Goal: Navigation & Orientation: Find specific page/section

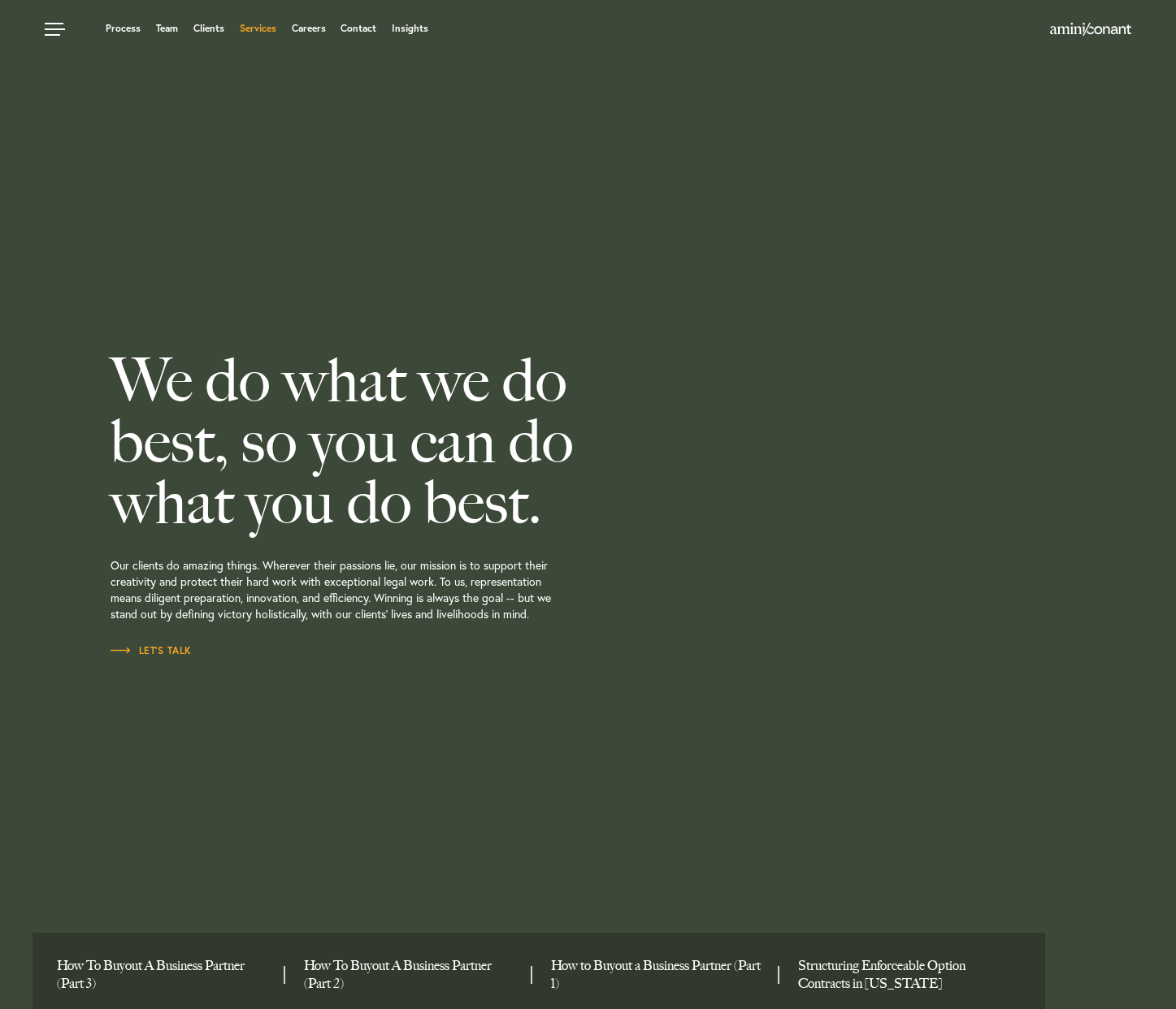
click at [272, 27] on link "Services" at bounding box center [258, 28] width 37 height 10
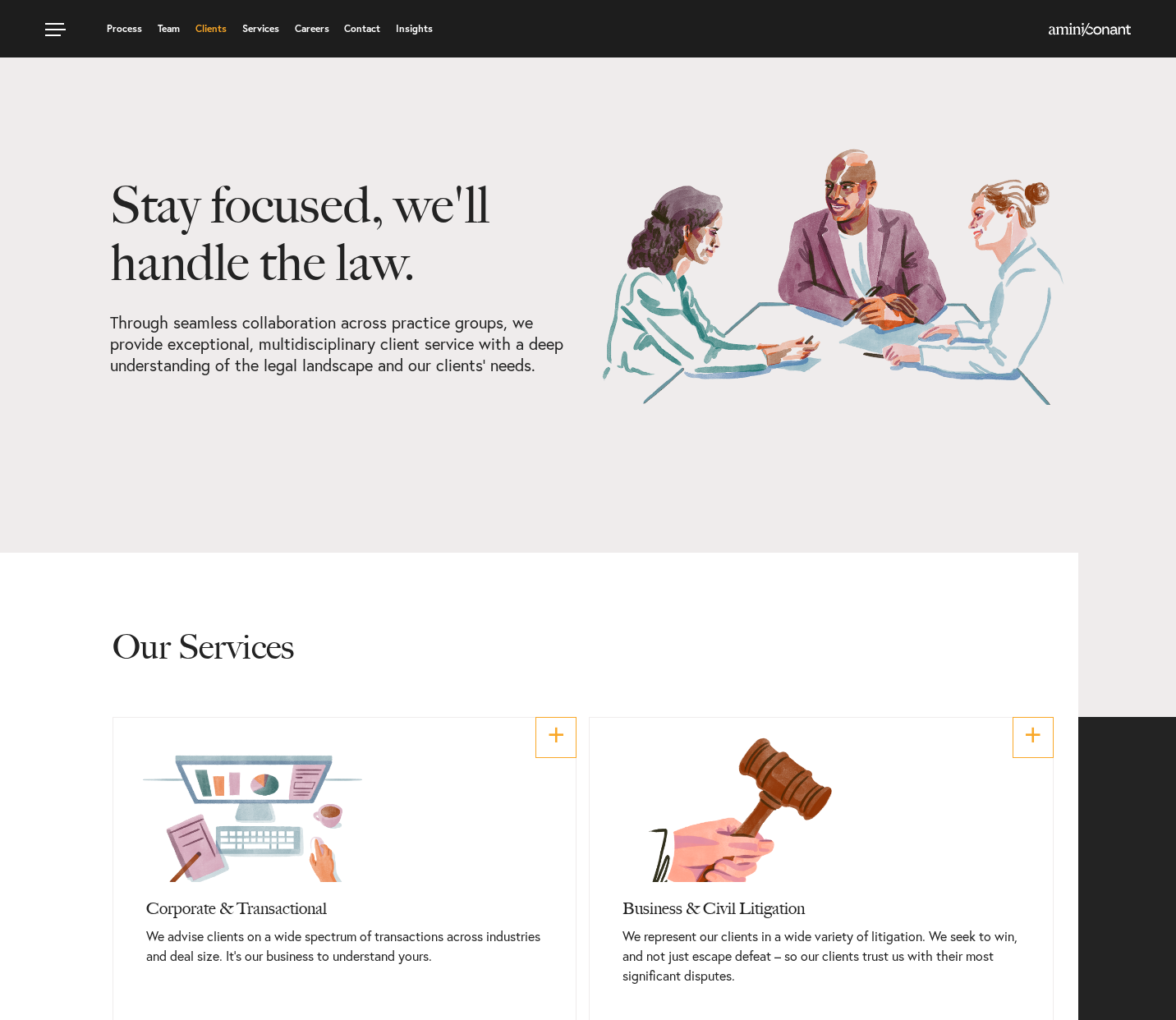
click at [209, 29] on link "Clients" at bounding box center [211, 28] width 31 height 10
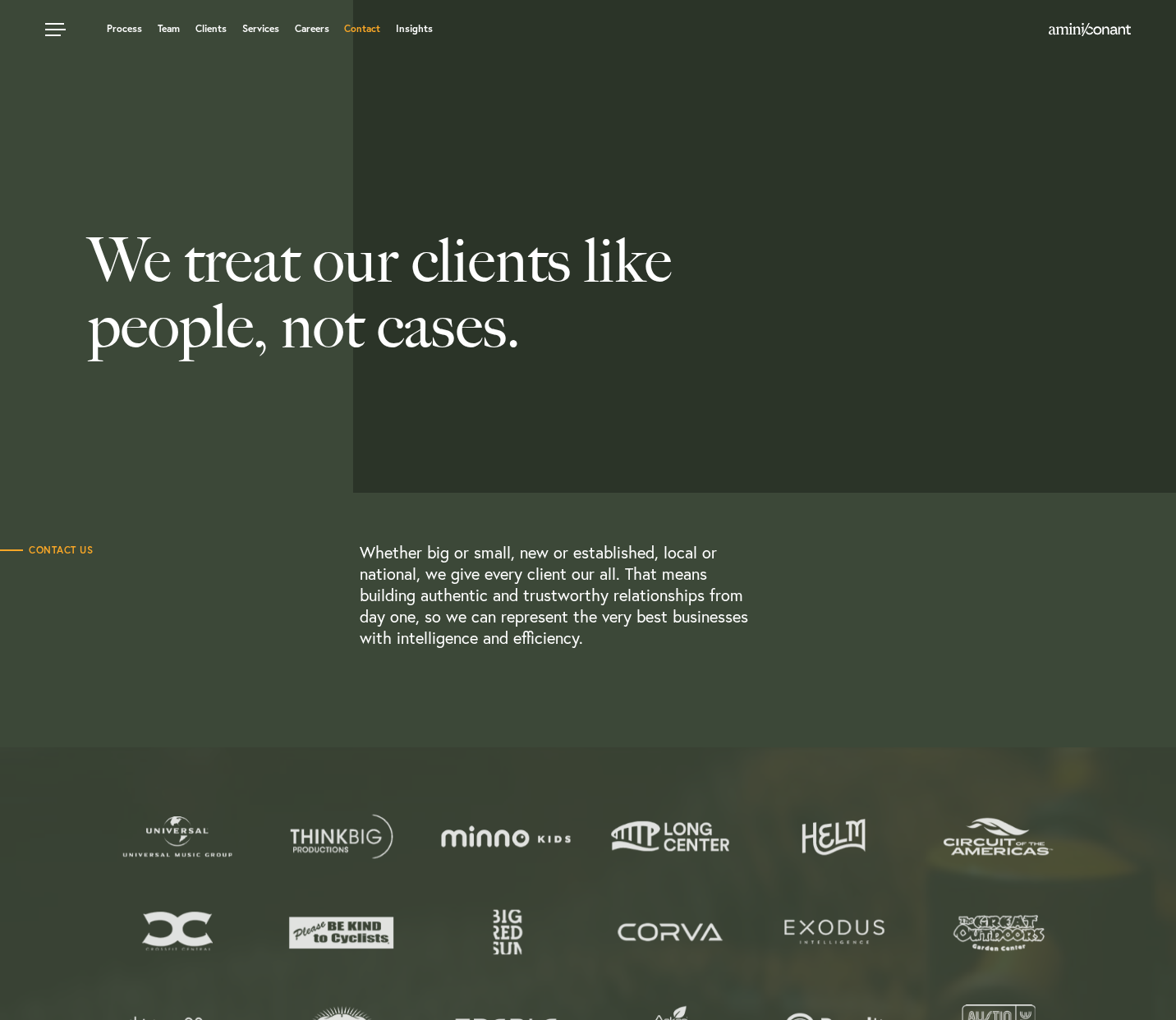
click at [353, 34] on link "Contact" at bounding box center [363, 28] width 36 height 10
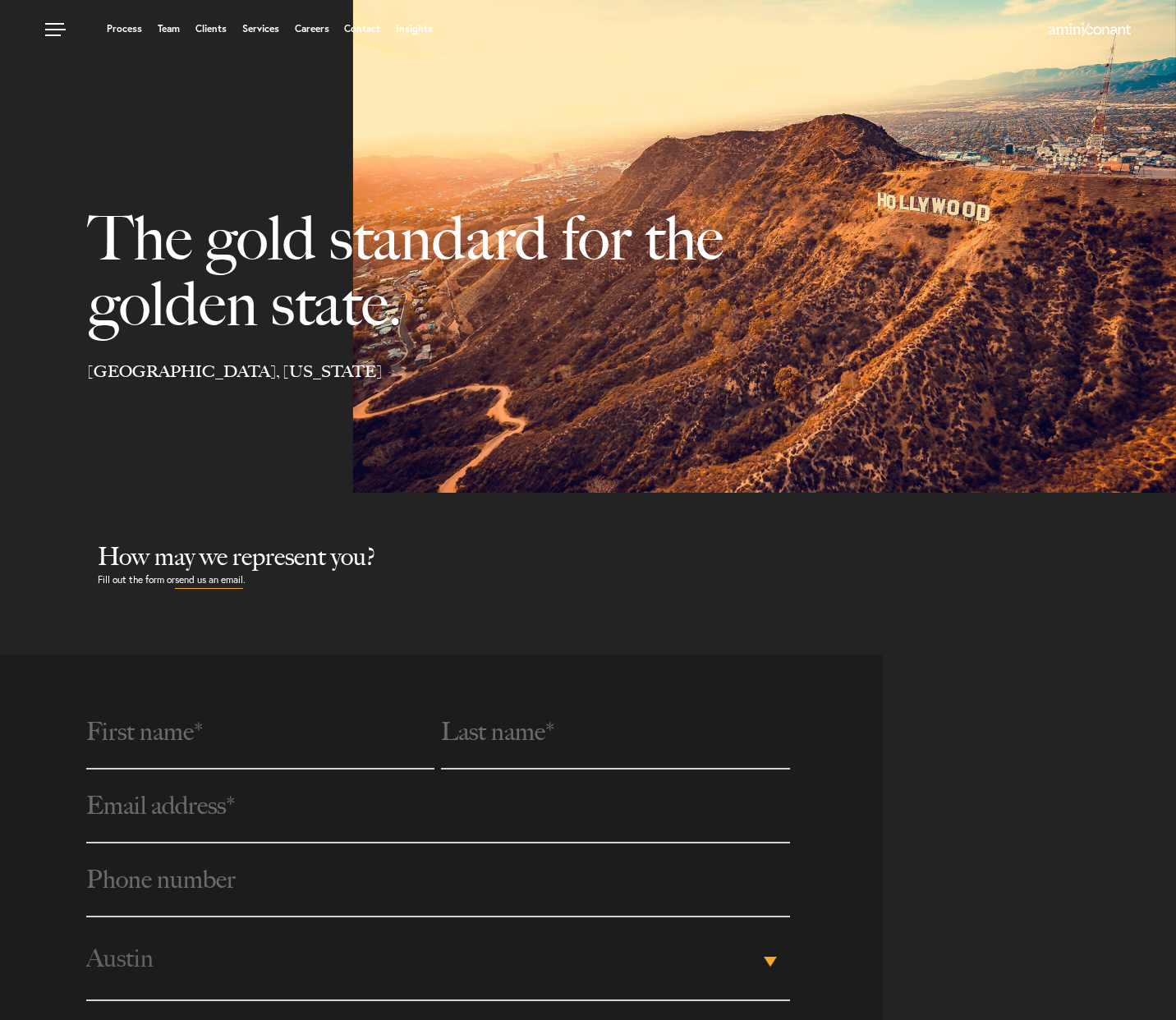
scroll to position [558, 0]
